Goal: Navigation & Orientation: Find specific page/section

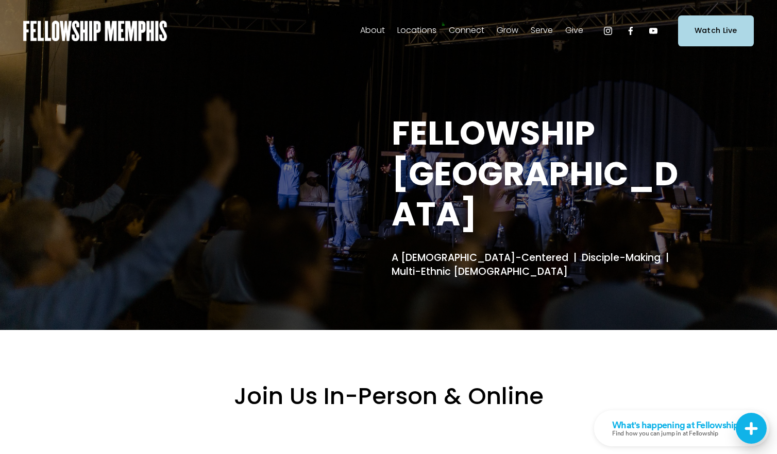
click at [0, 0] on span "In-Person" at bounding box center [0, 0] width 0 height 0
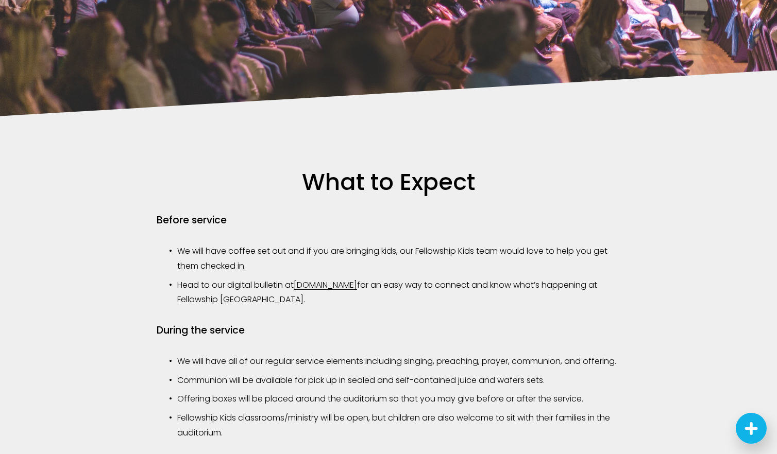
scroll to position [834, 0]
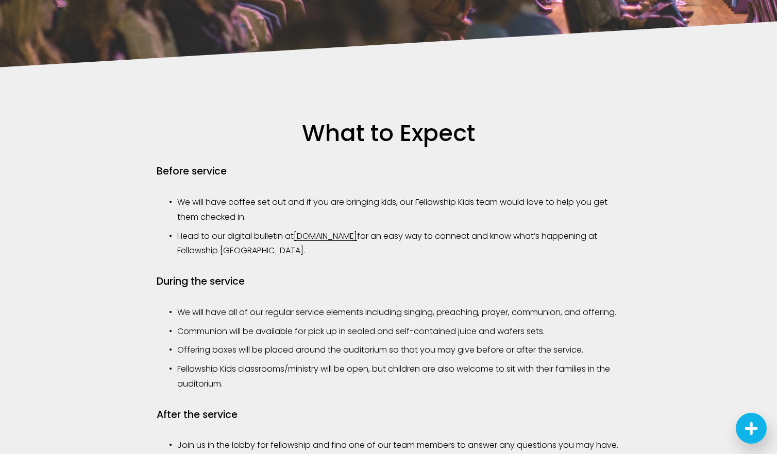
click at [343, 236] on link "fellowship.news" at bounding box center [325, 236] width 63 height 12
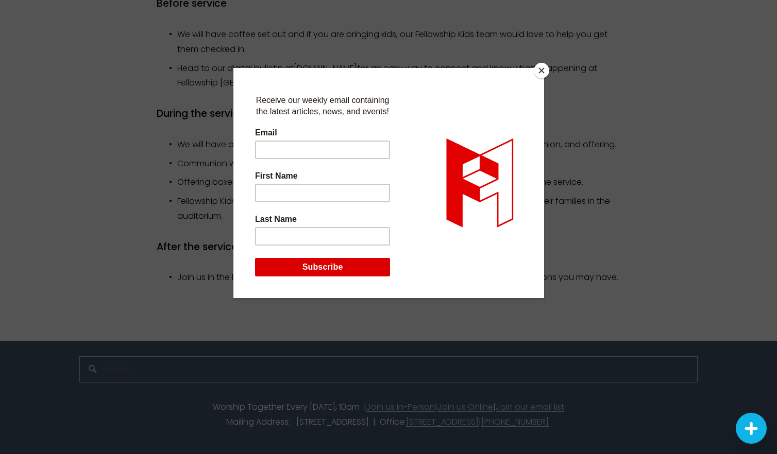
scroll to position [1031, 0]
click at [538, 70] on button "Close" at bounding box center [541, 70] width 15 height 15
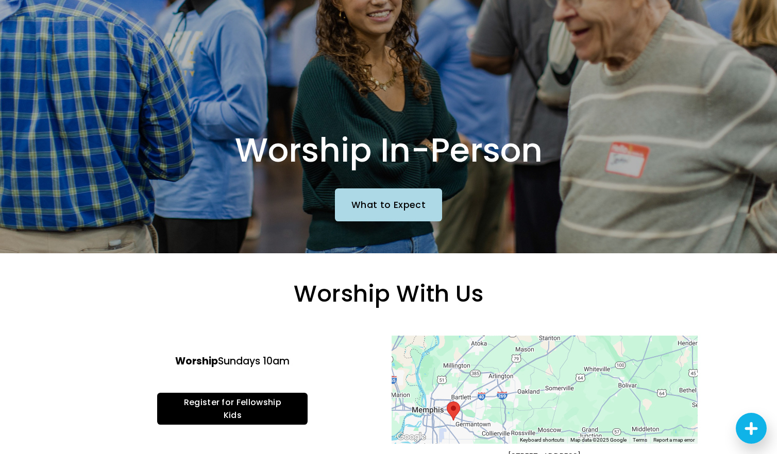
scroll to position [0, 0]
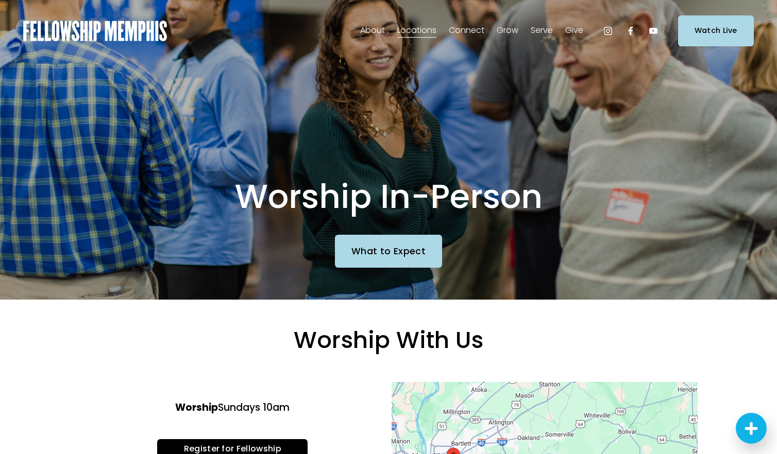
click at [0, 0] on span "Sermons" at bounding box center [0, 0] width 0 height 0
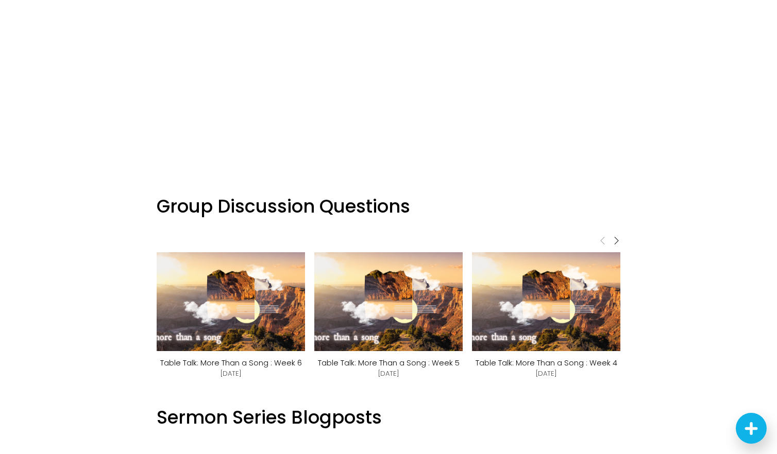
scroll to position [551, 0]
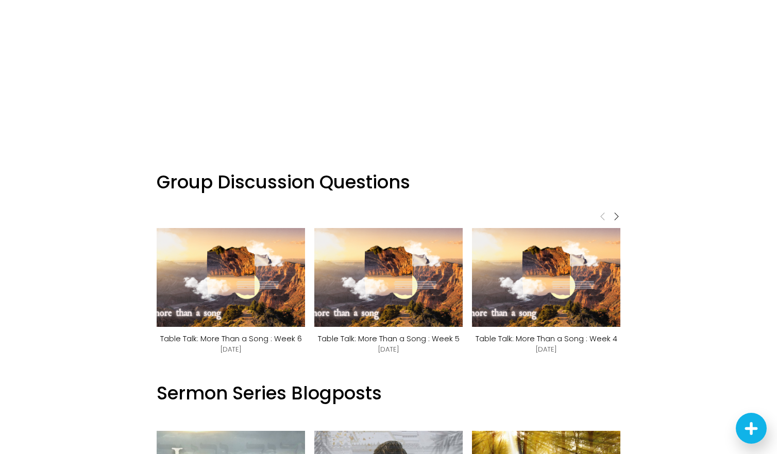
click at [255, 245] on img at bounding box center [231, 277] width 176 height 99
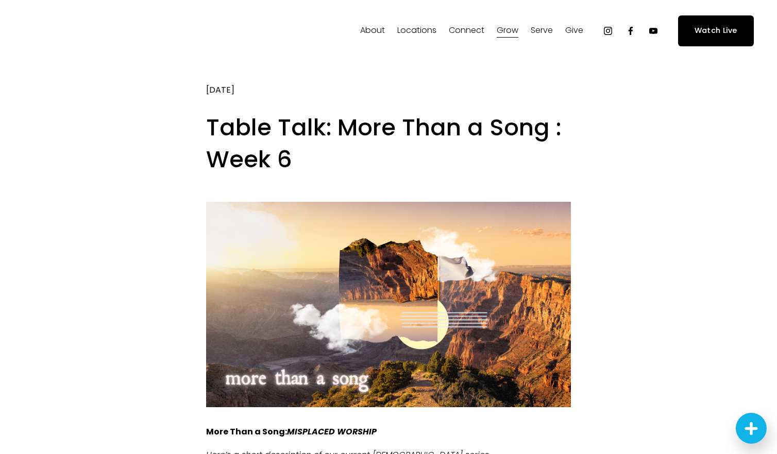
click at [372, 327] on div at bounding box center [388, 305] width 365 height 206
click at [0, 0] on span "Staff" at bounding box center [0, 0] width 0 height 0
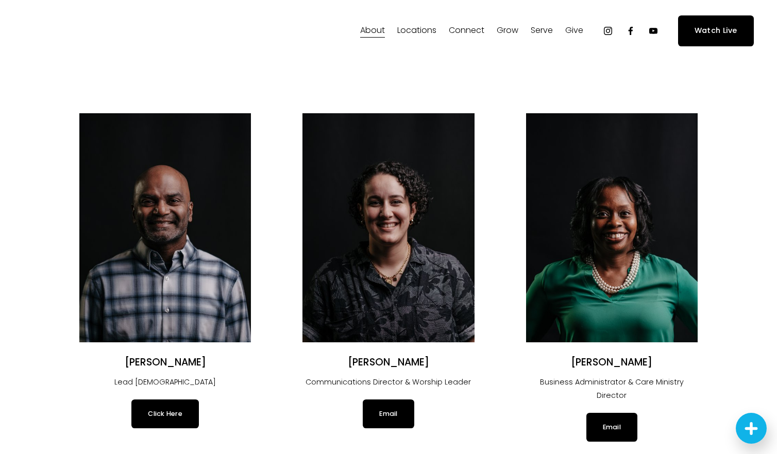
click at [610, 32] on icon "Instagram" at bounding box center [608, 31] width 10 height 10
click at [627, 33] on icon "Facebook" at bounding box center [630, 31] width 10 height 10
click at [464, 25] on span "Connect" at bounding box center [467, 30] width 36 height 15
click at [0, 0] on link "[DOMAIN_NAME]" at bounding box center [0, 0] width 0 height 0
